Goal: Information Seeking & Learning: Learn about a topic

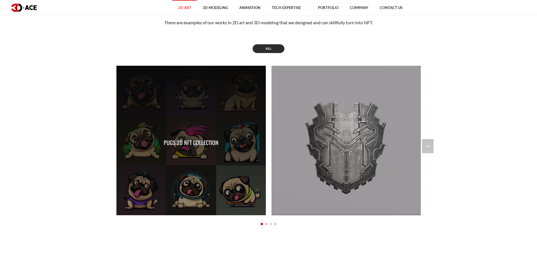
scroll to position [507, 0]
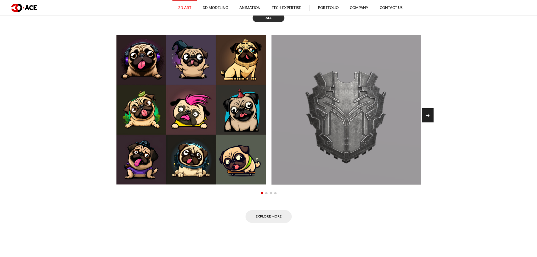
click at [428, 120] on div "Next slide" at bounding box center [428, 115] width 12 height 14
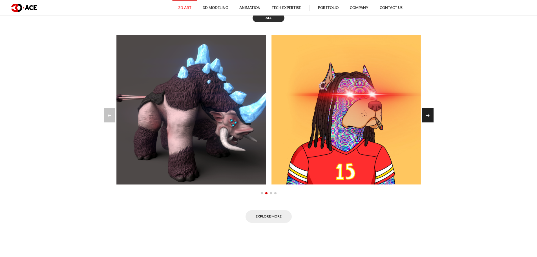
click at [429, 120] on div "Next slide" at bounding box center [428, 115] width 12 height 14
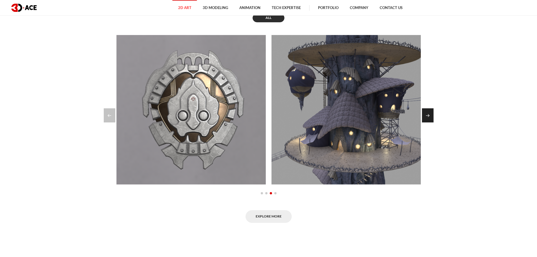
click at [429, 120] on div "Next slide" at bounding box center [428, 115] width 12 height 14
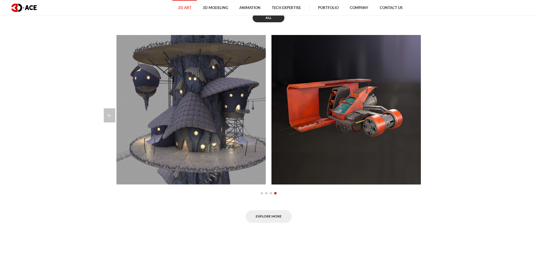
click at [429, 120] on div at bounding box center [269, 115] width 330 height 14
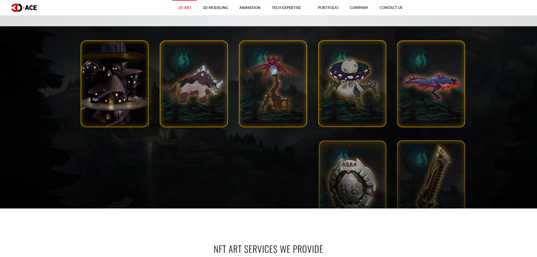
scroll to position [0, 0]
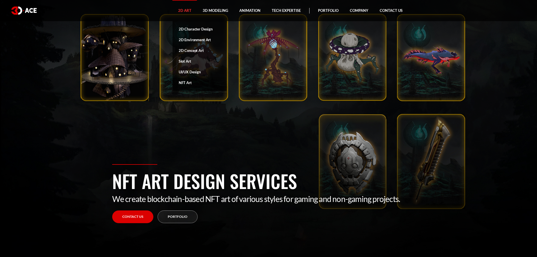
click at [186, 84] on link "NFT Art" at bounding box center [199, 82] width 54 height 11
click at [193, 28] on link "2D Character Design" at bounding box center [199, 29] width 54 height 11
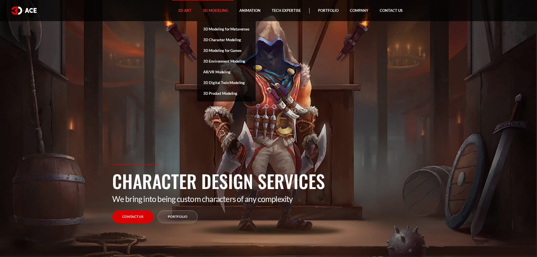
click at [218, 9] on link "3D Modeling" at bounding box center [215, 10] width 37 height 21
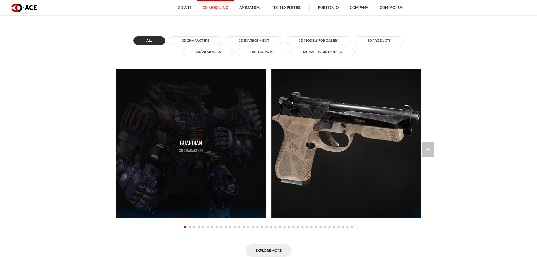
scroll to position [507, 0]
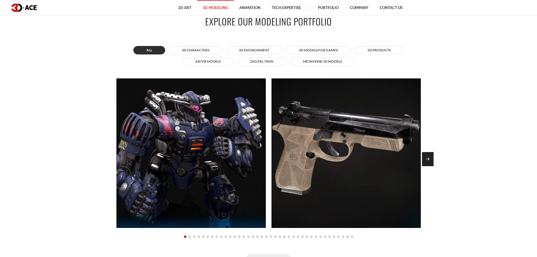
click at [427, 157] on div "Next slide" at bounding box center [428, 159] width 12 height 14
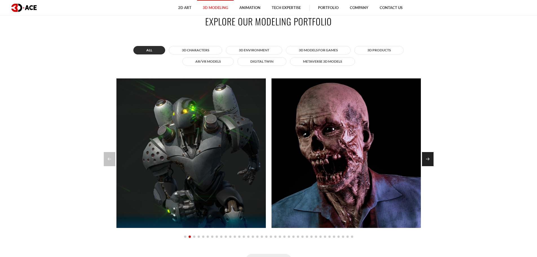
click at [427, 159] on div "Next slide" at bounding box center [428, 159] width 12 height 14
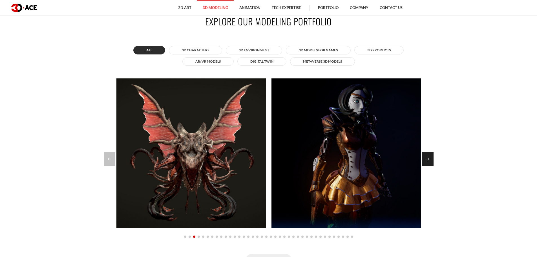
click at [426, 159] on div "Next slide" at bounding box center [428, 159] width 12 height 14
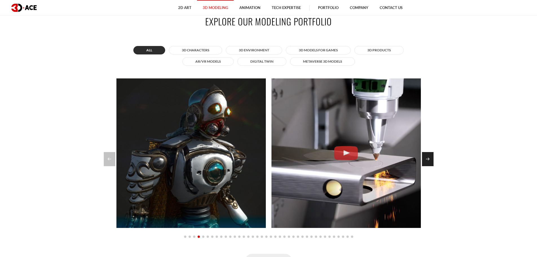
click at [426, 159] on div "Next slide" at bounding box center [428, 159] width 12 height 14
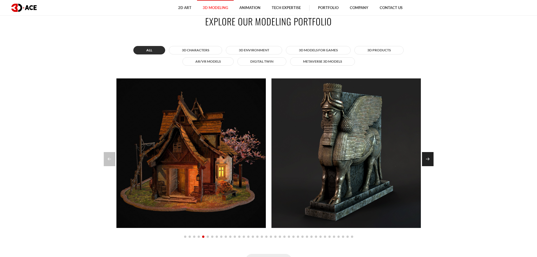
click at [426, 159] on div "Next slide" at bounding box center [428, 159] width 12 height 14
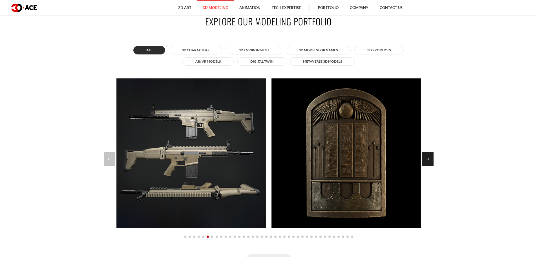
click at [426, 159] on div "Next slide" at bounding box center [428, 159] width 12 height 14
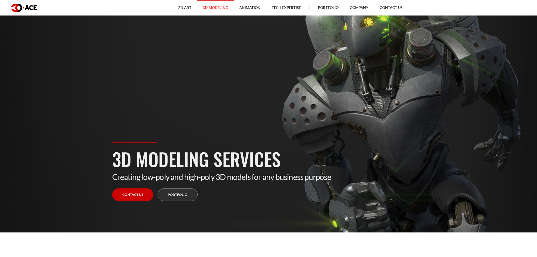
scroll to position [0, 0]
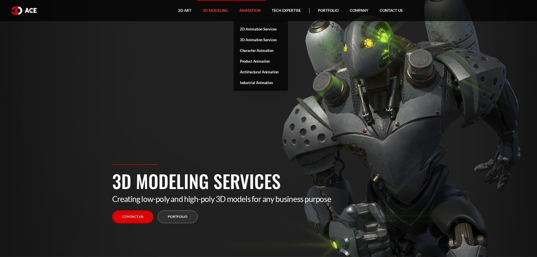
click at [250, 14] on link "Animation" at bounding box center [250, 10] width 32 height 21
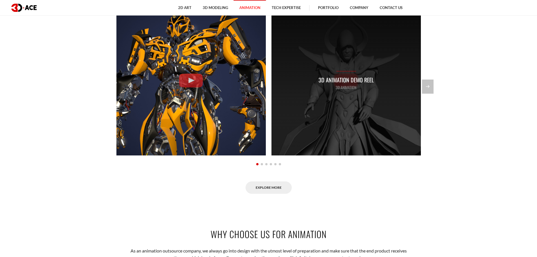
scroll to position [535, 0]
click at [328, 81] on p "3D Animation Demo Reel" at bounding box center [345, 79] width 55 height 9
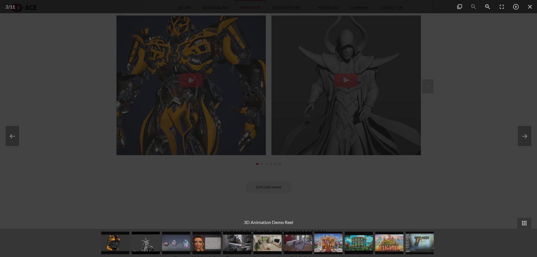
drag, startPoint x: 436, startPoint y: 186, endPoint x: 433, endPoint y: 186, distance: 2.8
click at [436, 186] on div at bounding box center [268, 128] width 537 height 257
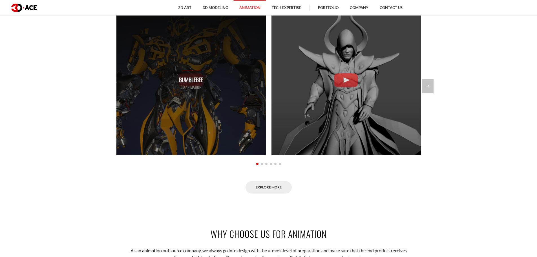
click at [177, 102] on div "Bumblebee 3D Animation" at bounding box center [190, 80] width 149 height 149
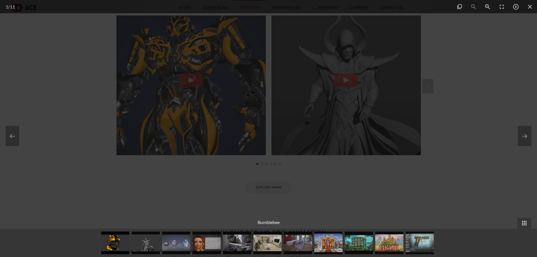
click at [414, 168] on div at bounding box center [268, 128] width 537 height 257
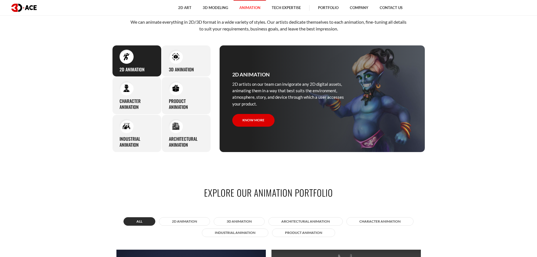
scroll to position [282, 0]
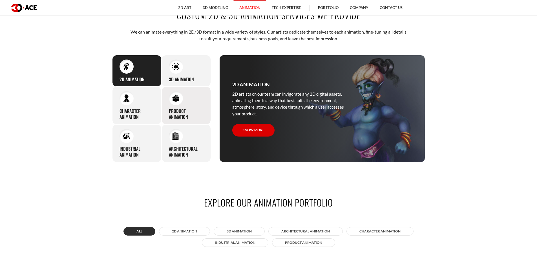
click at [179, 107] on div "Product animation Thanks to deep knowledge and skills in animation, 3D-Ace arti…" at bounding box center [185, 105] width 49 height 38
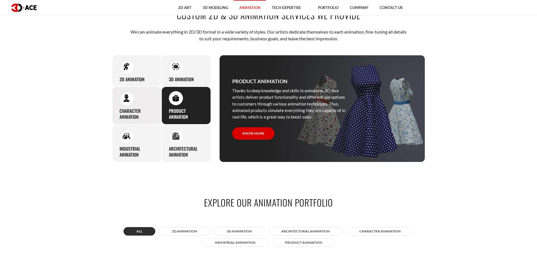
click at [144, 110] on h3 "Character animation" at bounding box center [136, 114] width 35 height 12
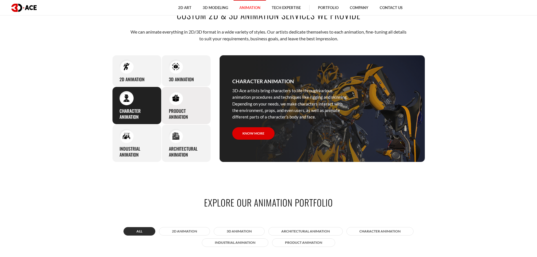
click at [180, 102] on div at bounding box center [176, 98] width 14 height 14
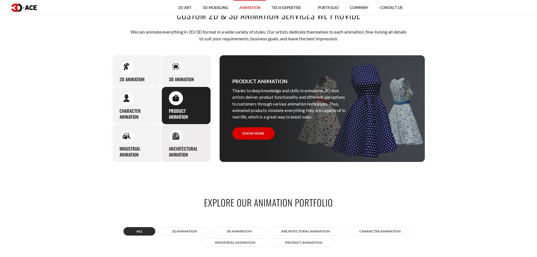
click at [192, 154] on h3 "Architectural animation" at bounding box center [186, 152] width 35 height 12
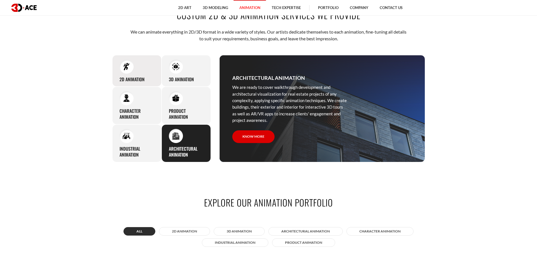
click at [129, 85] on div "2D Animation 2D artists on our team can invigorate any 2D digital assets, anima…" at bounding box center [136, 71] width 49 height 32
